Goal: Check status

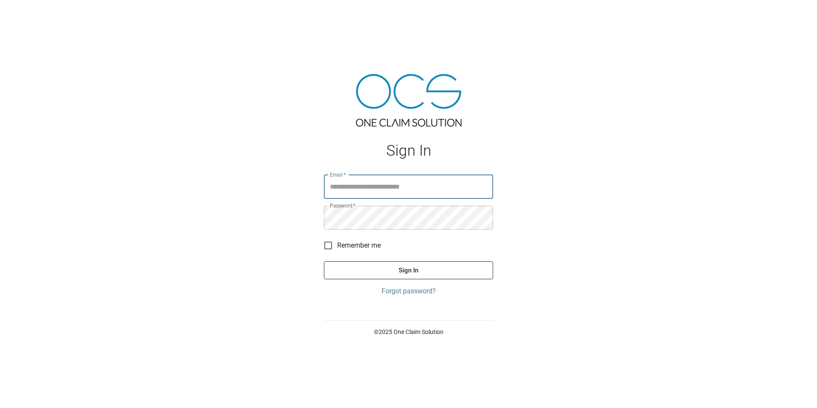
type input "**********"
click at [422, 272] on button "Sign In" at bounding box center [408, 270] width 169 height 18
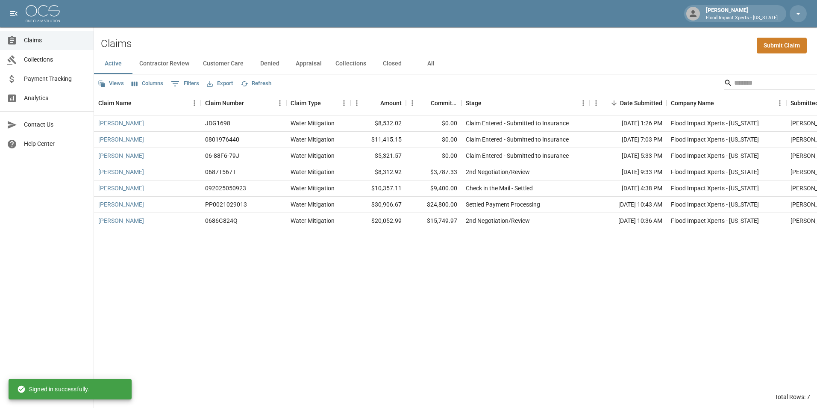
click at [159, 68] on button "Contractor Review" at bounding box center [164, 63] width 64 height 21
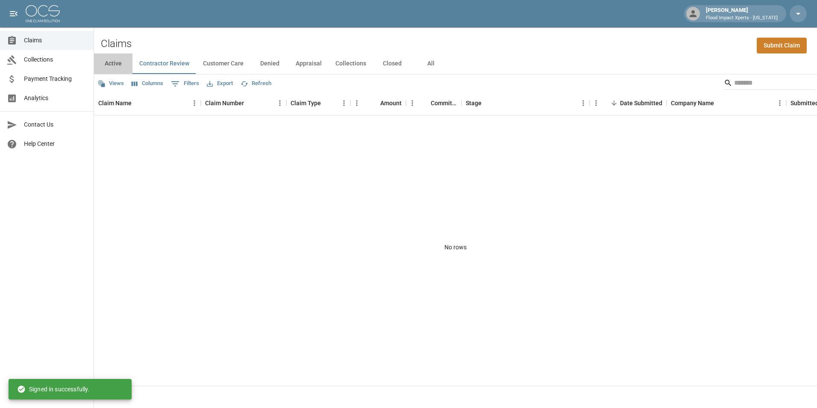
click at [120, 62] on button "Active" at bounding box center [113, 63] width 38 height 21
